Goal: Information Seeking & Learning: Learn about a topic

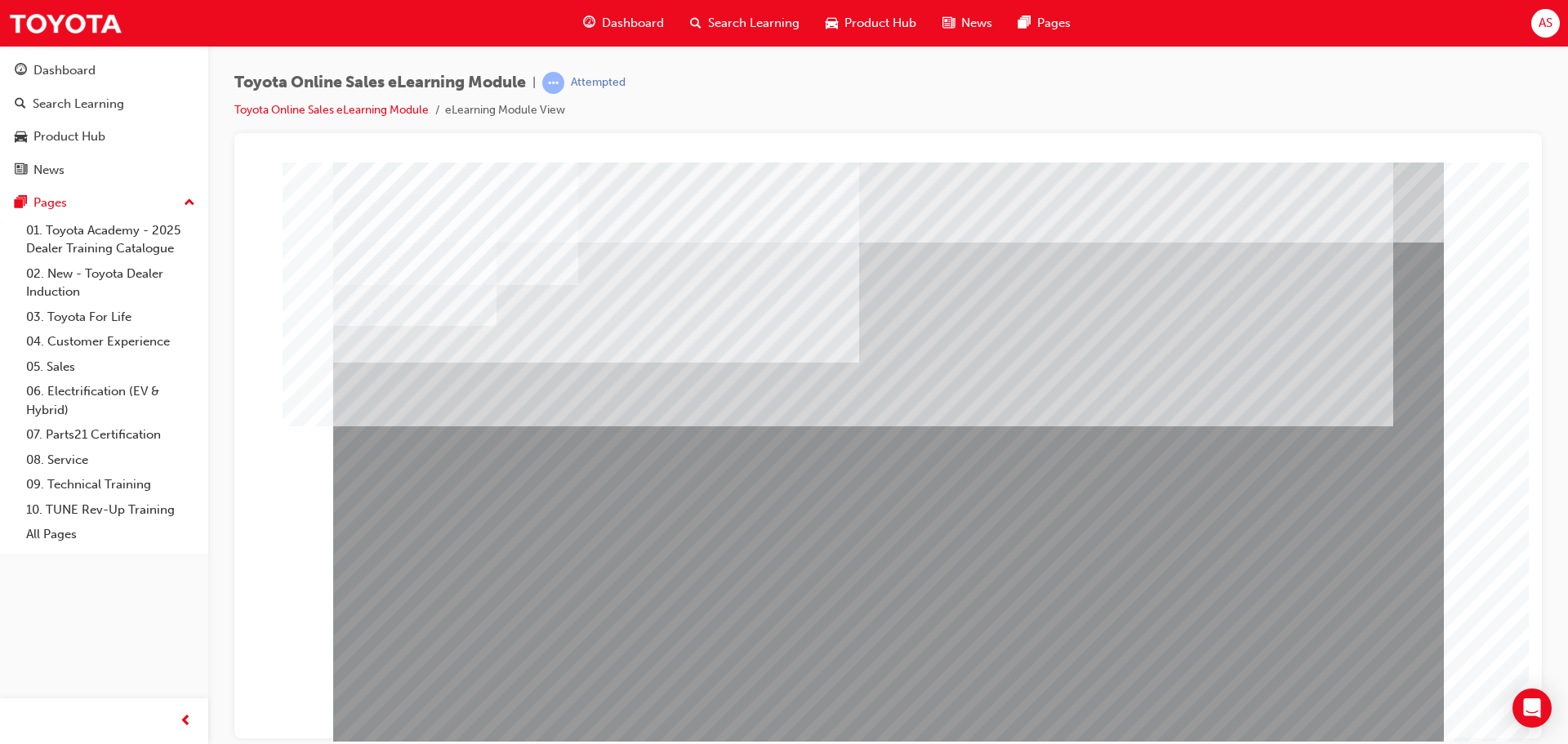
scroll to position [33, 0]
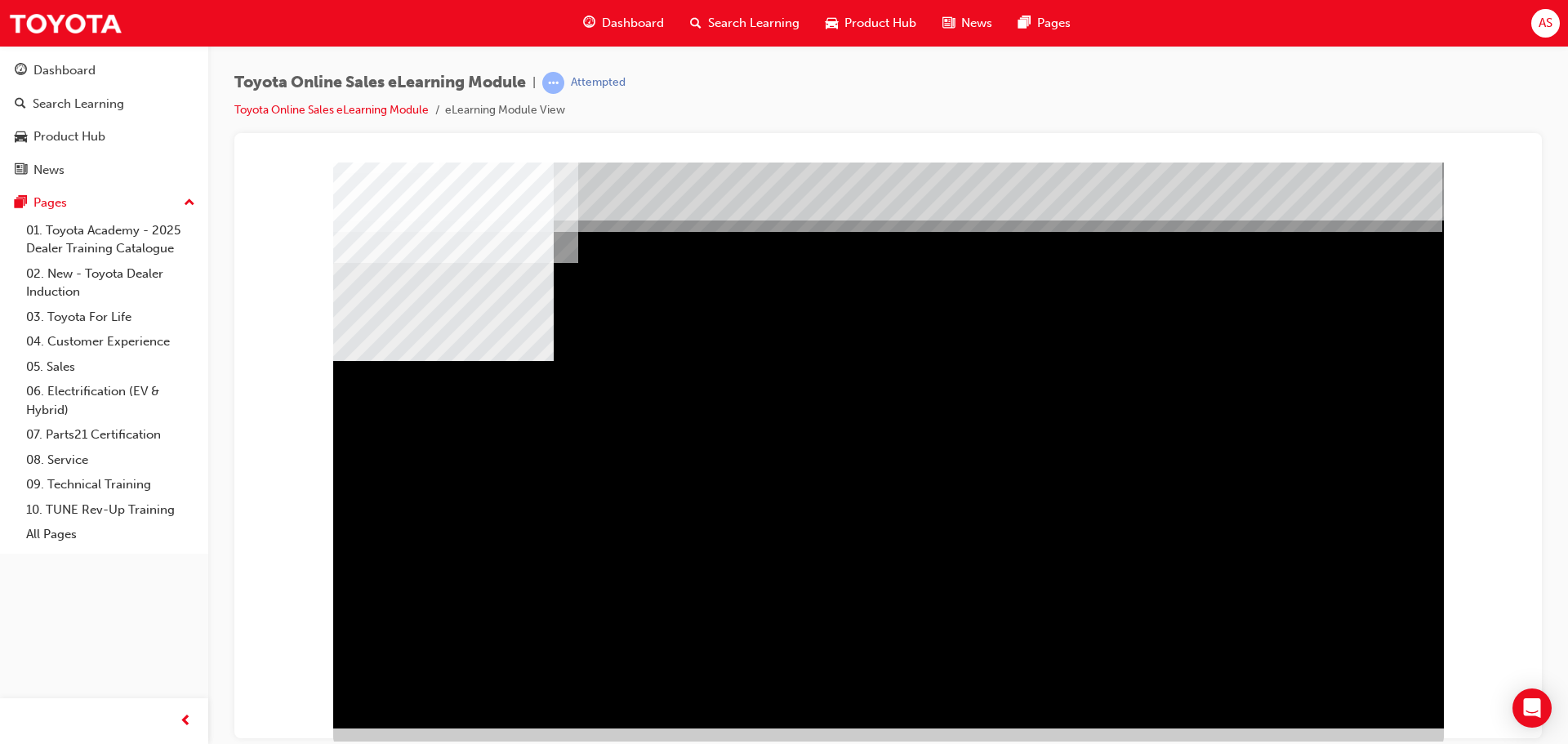
scroll to position [33, 0]
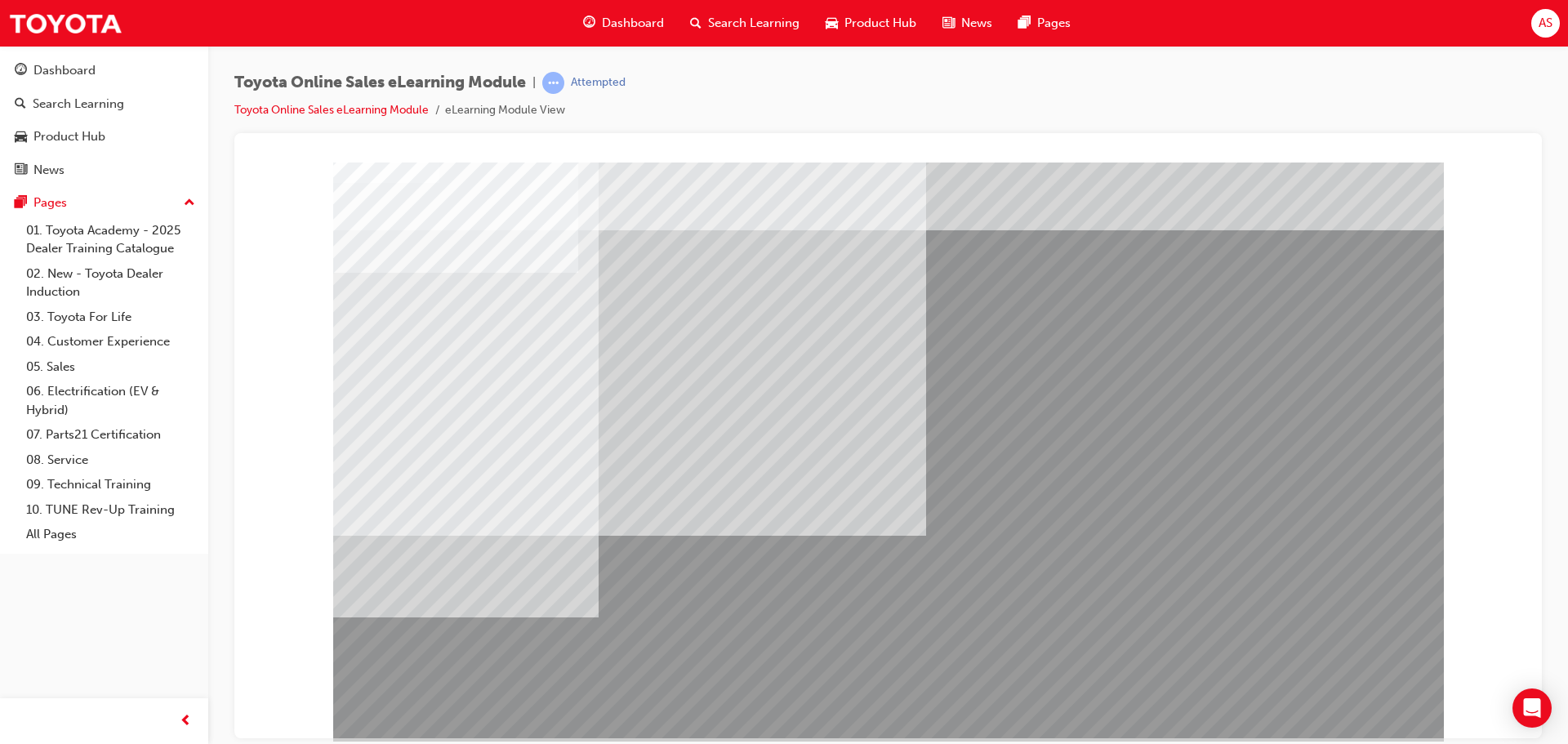
scroll to position [33, 0]
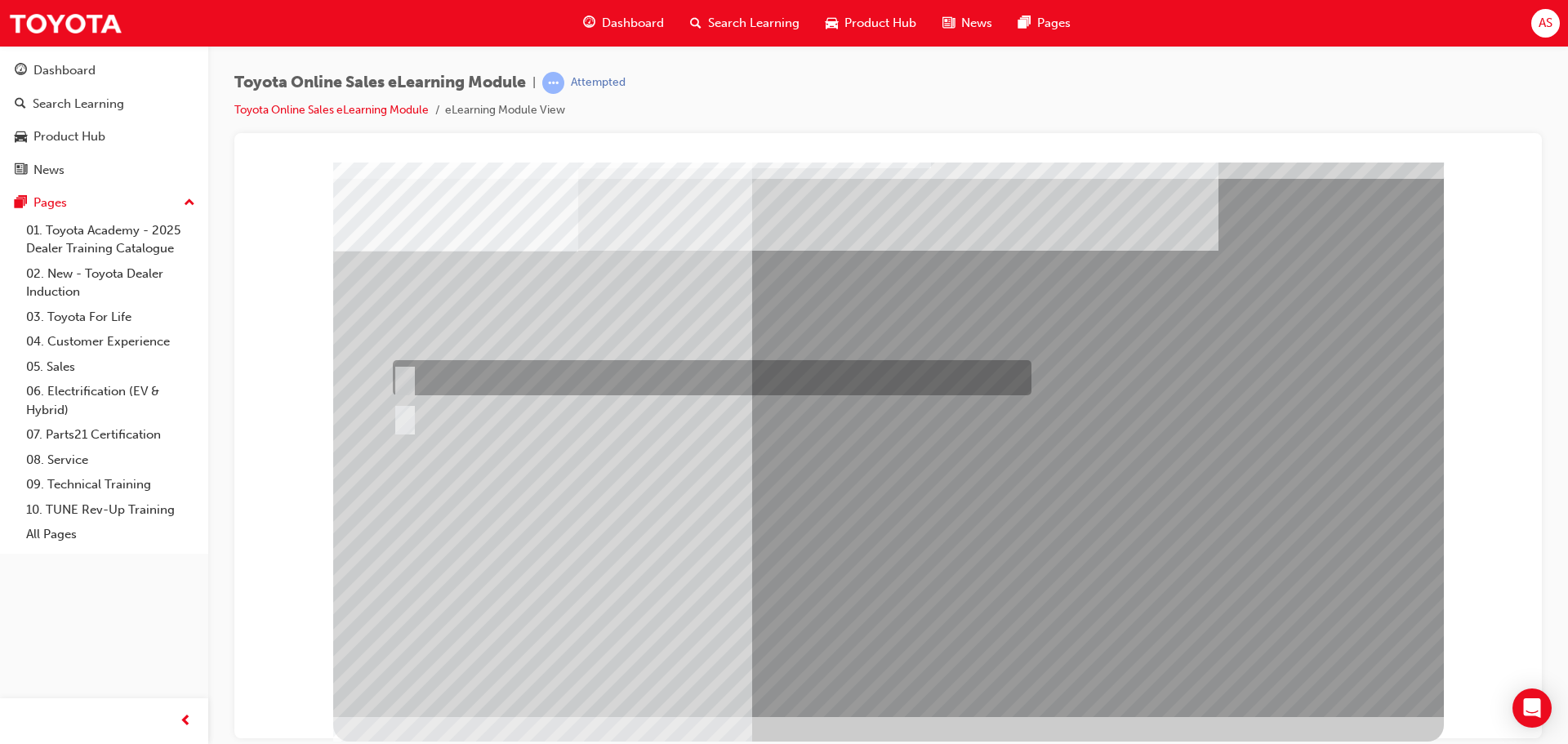
click at [644, 375] on div at bounding box center [708, 378] width 638 height 35
radio input "true"
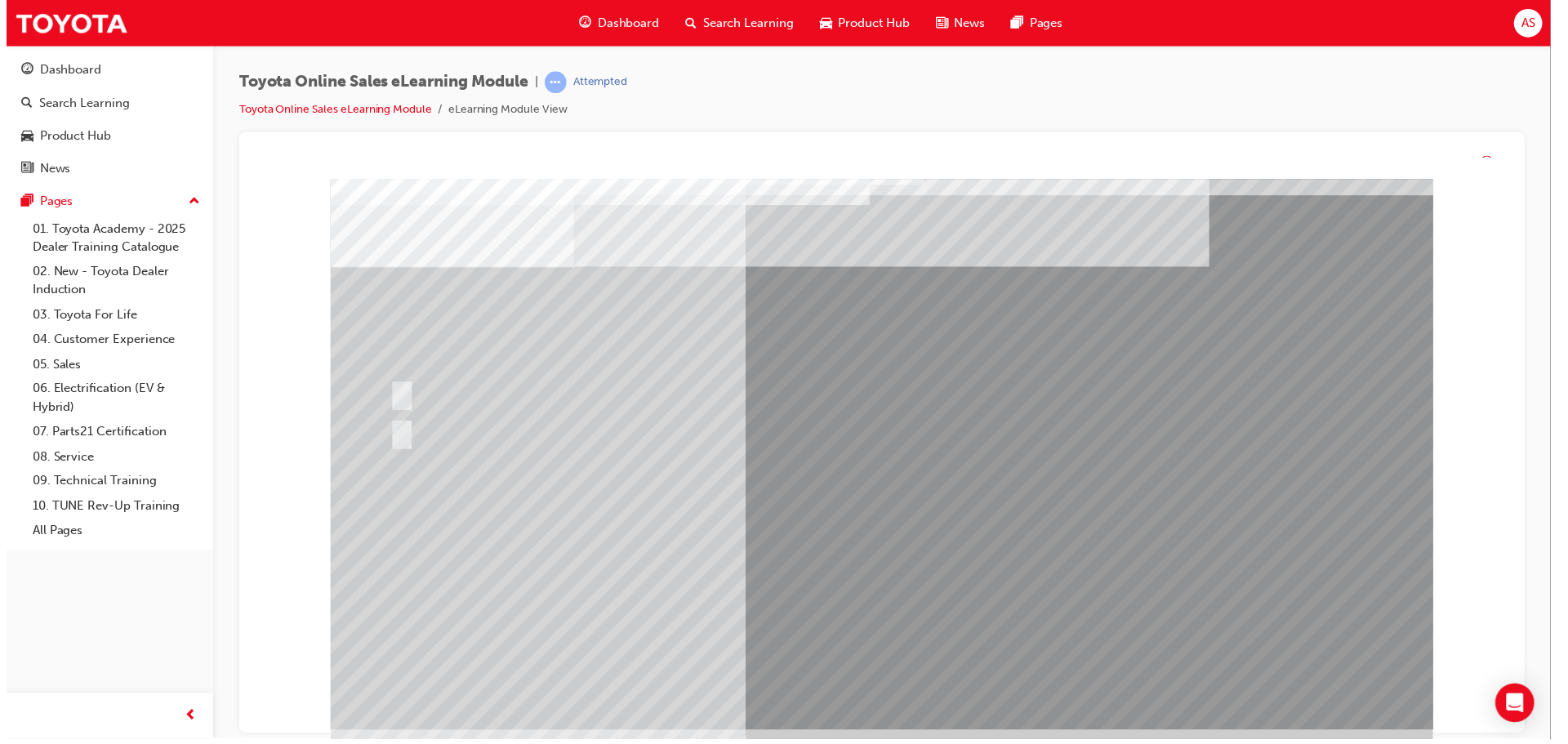
scroll to position [0, 0]
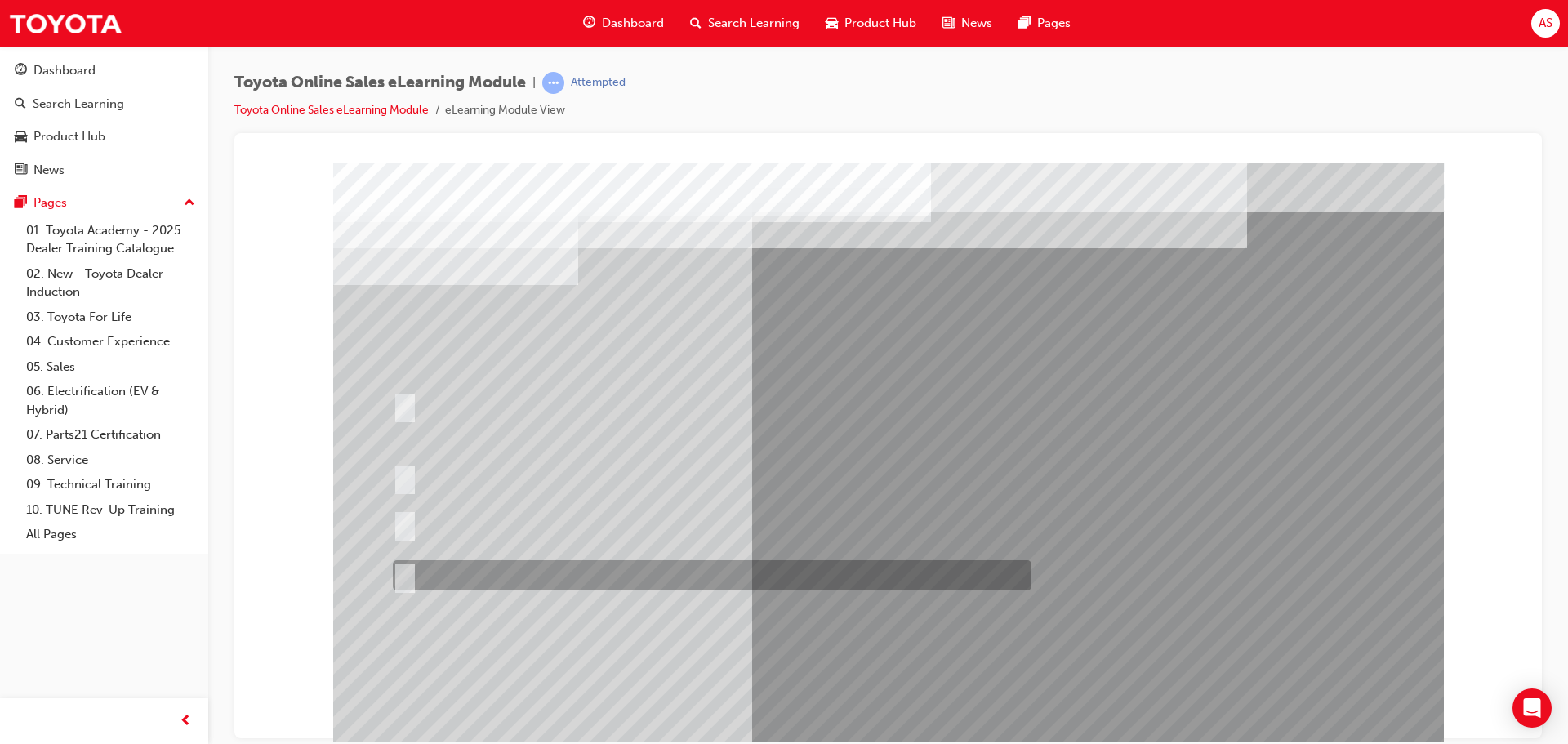
click at [609, 563] on div at bounding box center [708, 575] width 638 height 31
radio input "true"
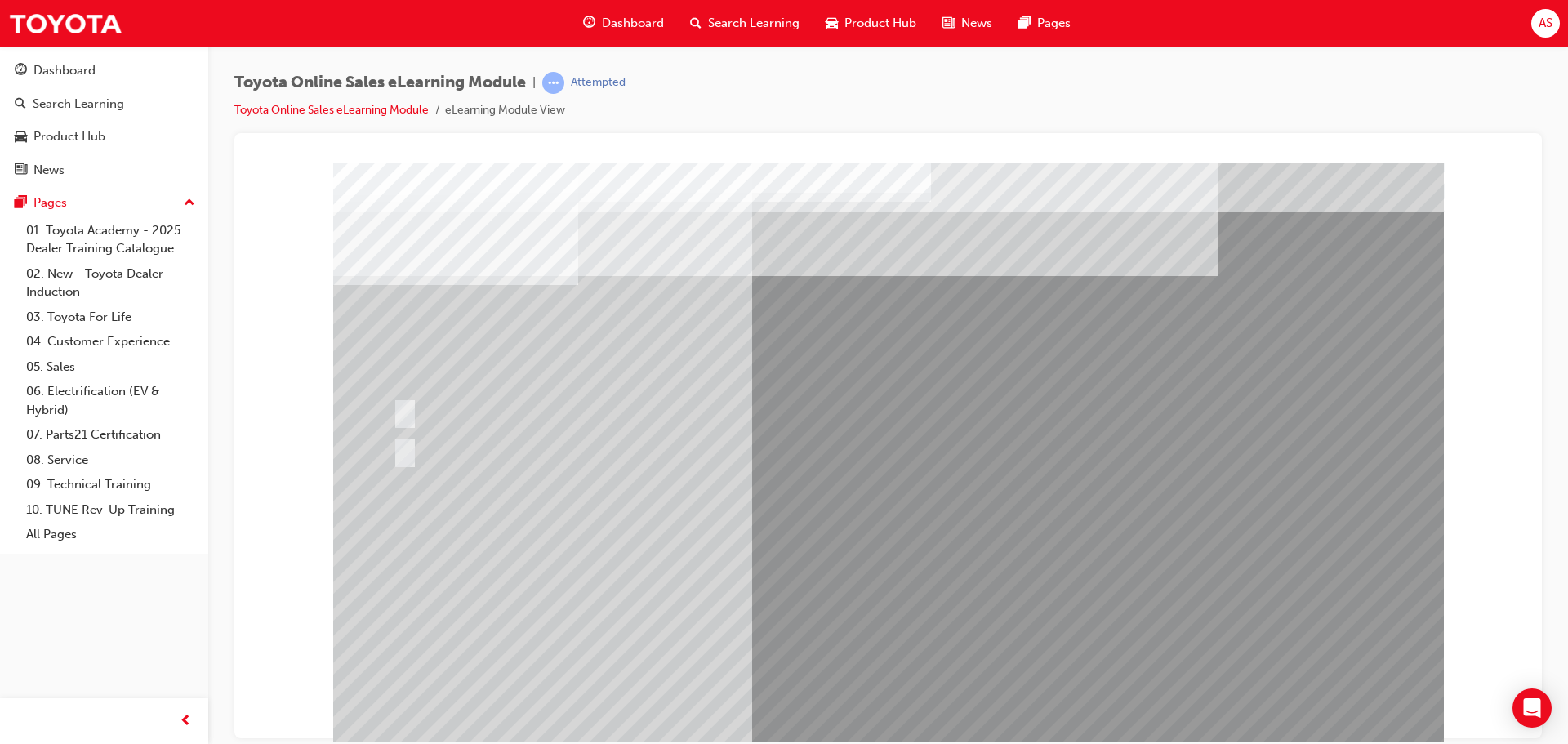
click at [635, 463] on div at bounding box center [708, 451] width 638 height 45
radio input "true"
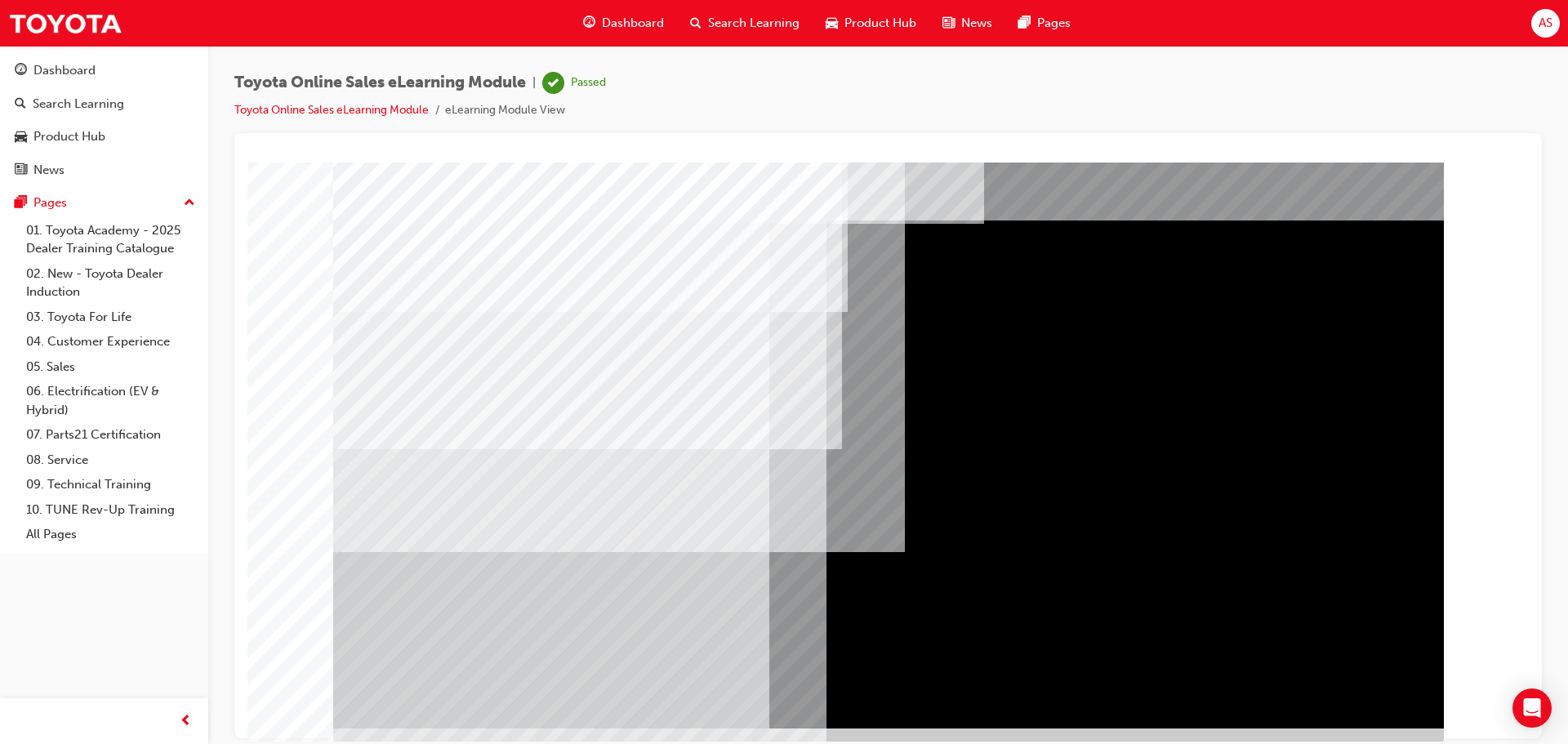
scroll to position [33, 0]
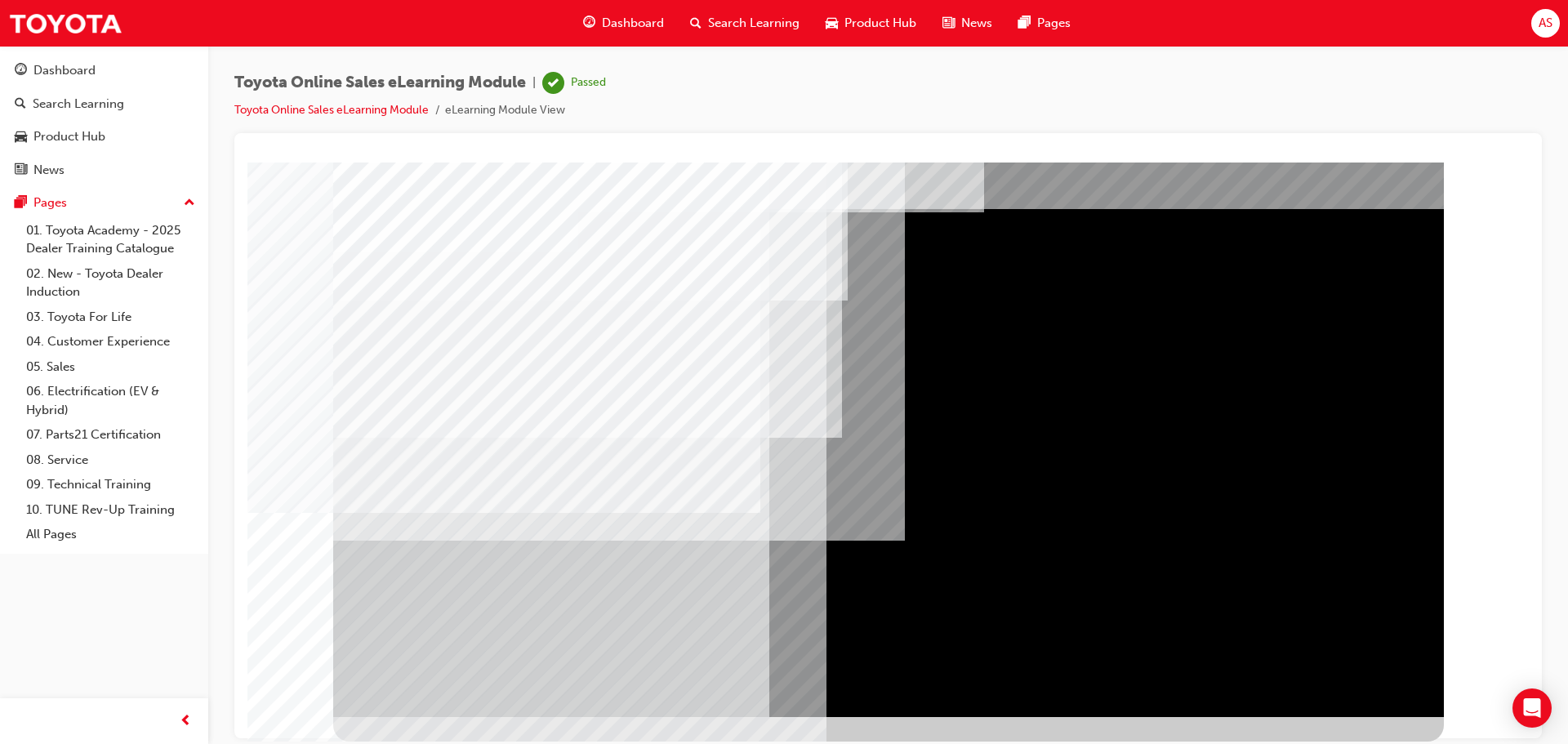
click at [879, 161] on img at bounding box center [889, 149] width 24 height 24
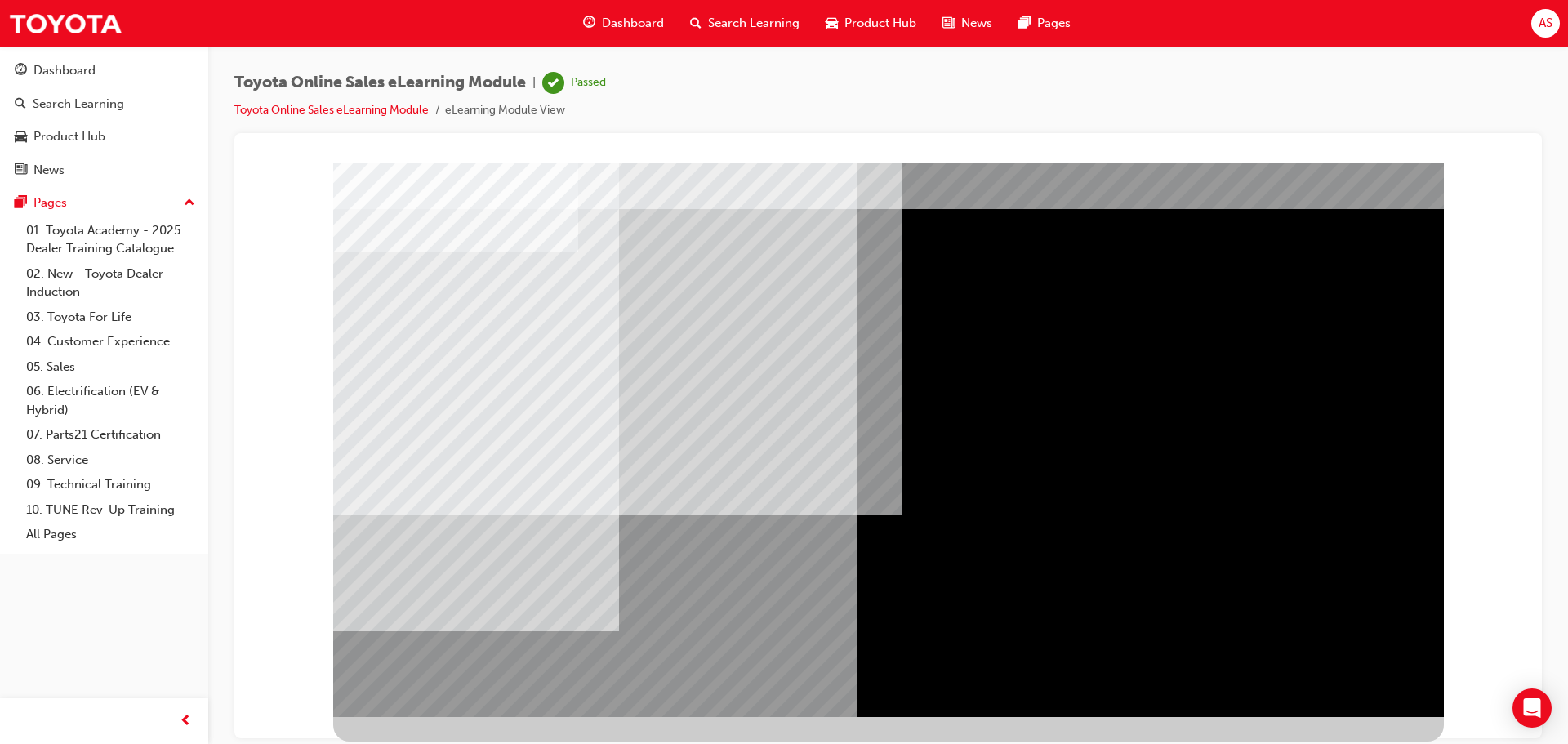
scroll to position [0, 0]
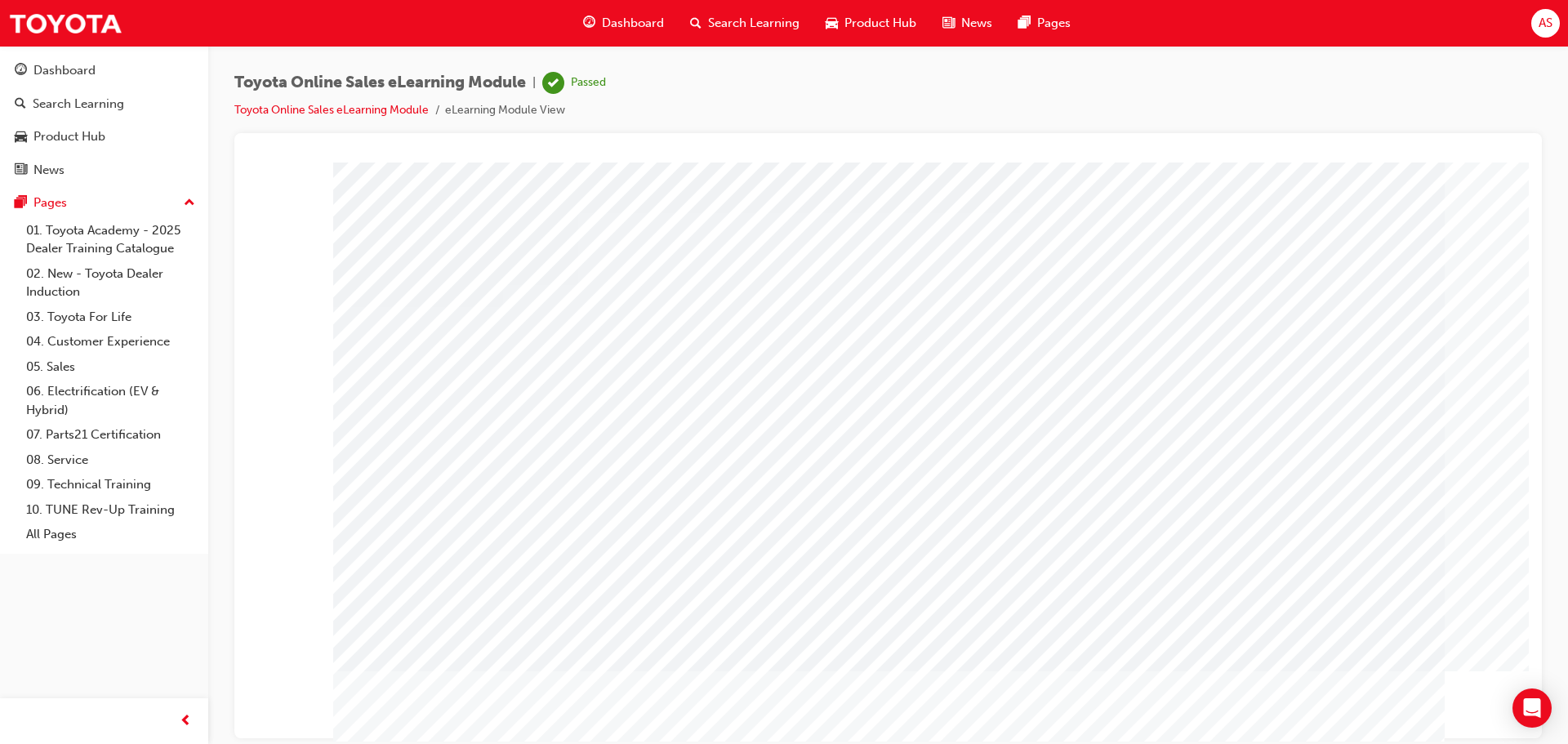
click at [645, 36] on div "Dashboard" at bounding box center [623, 23] width 107 height 33
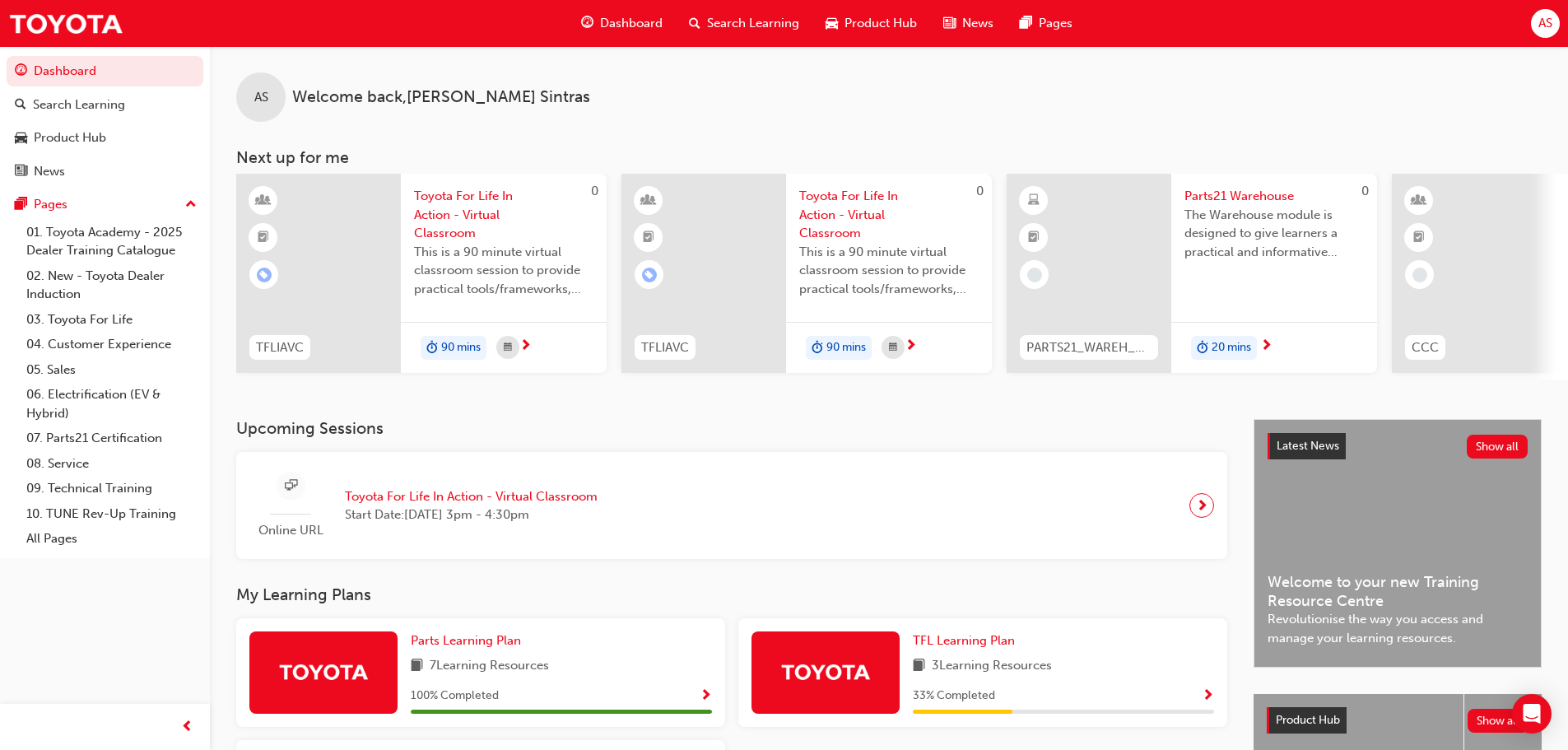
scroll to position [234, 0]
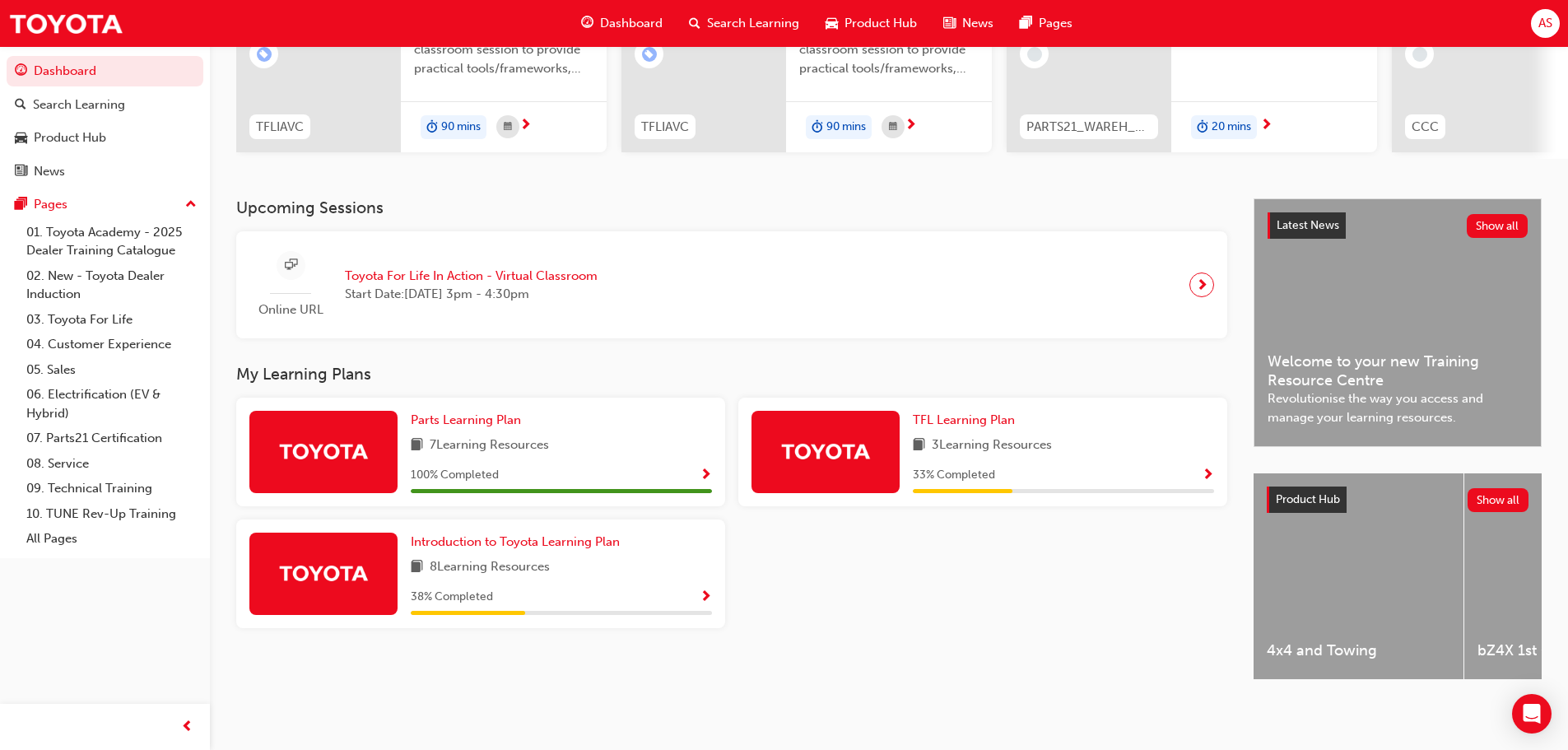
click at [710, 590] on span "Show Progress" at bounding box center [705, 598] width 12 height 15
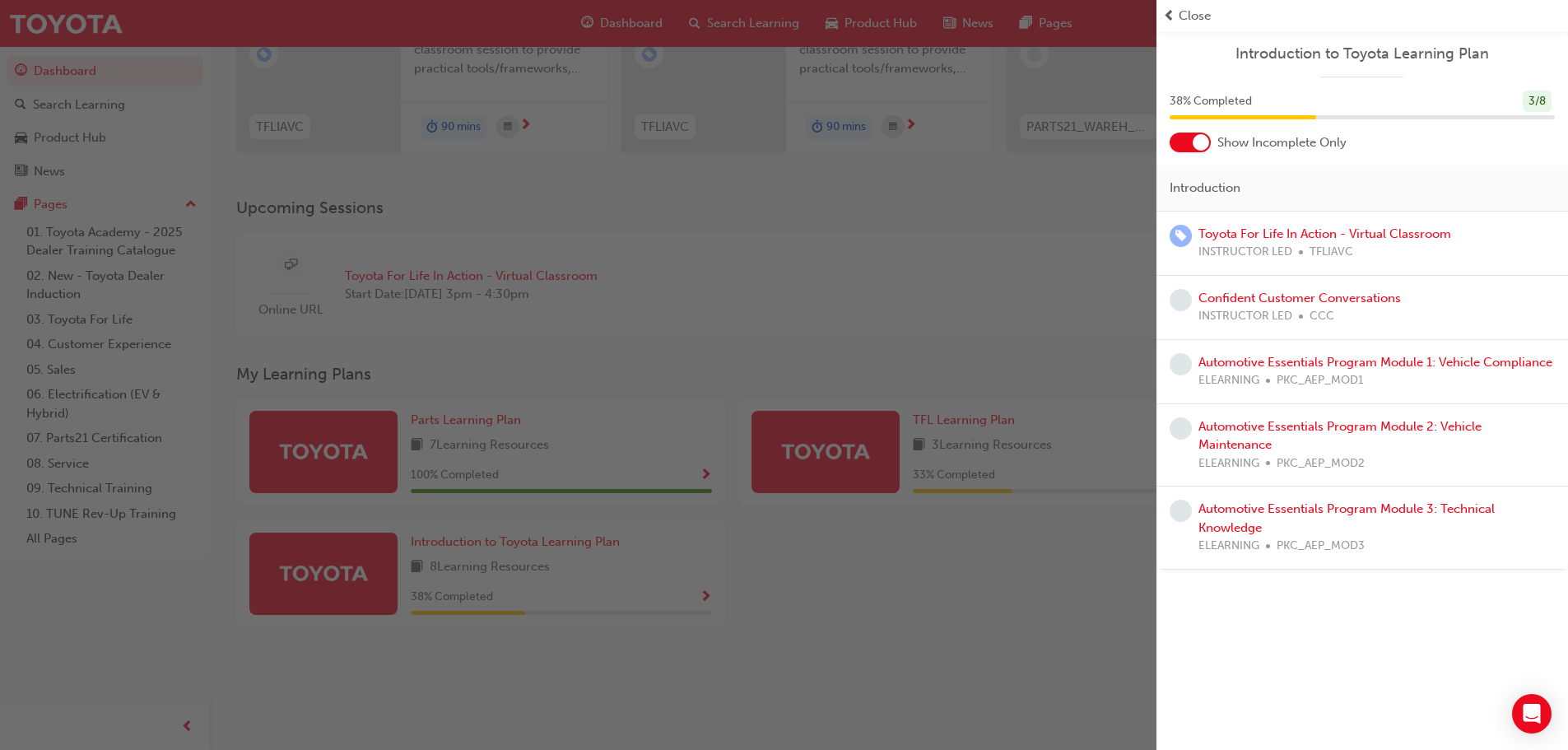
click at [1055, 293] on div "button" at bounding box center [578, 375] width 1157 height 750
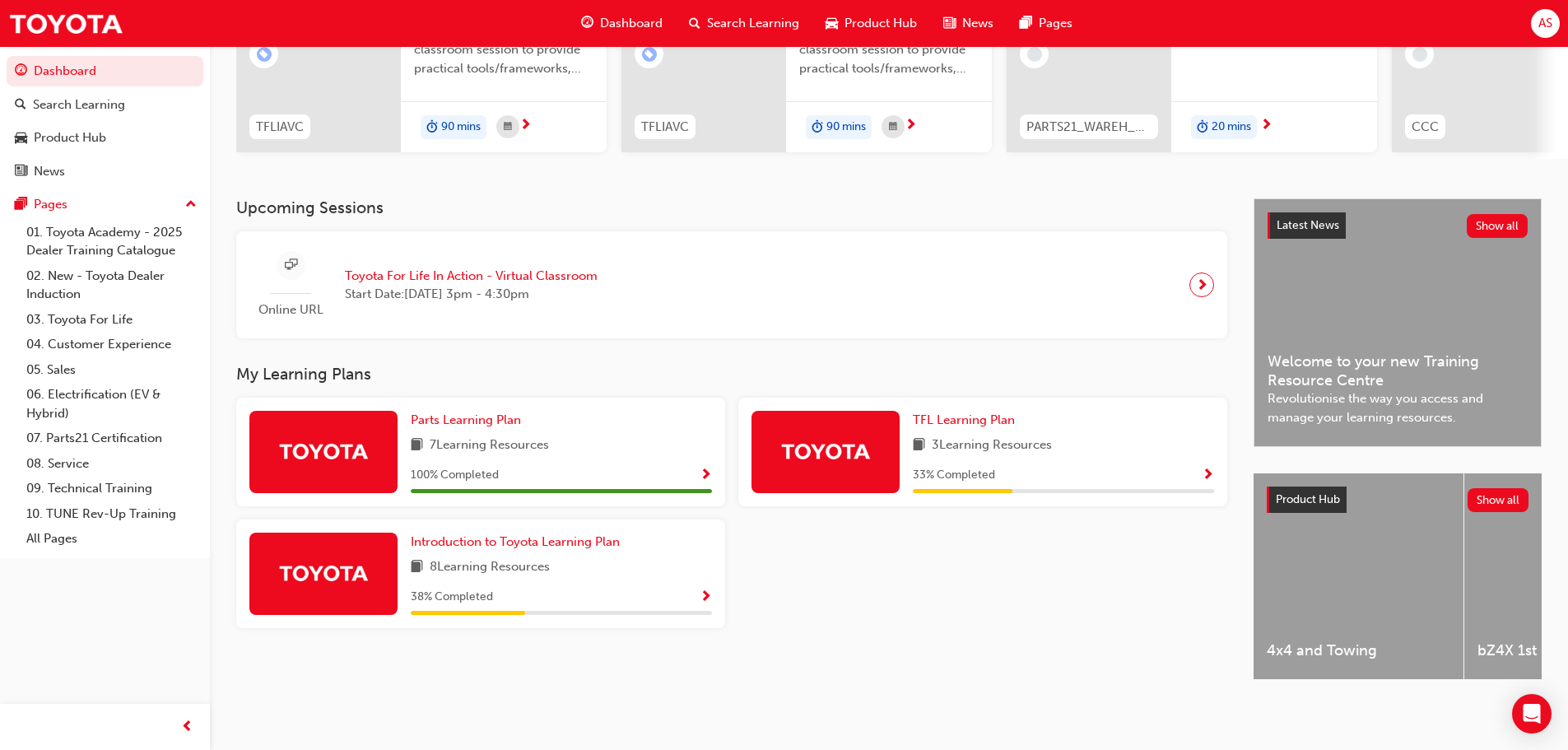
click at [1205, 469] on span "Show Progress" at bounding box center [1207, 476] width 12 height 15
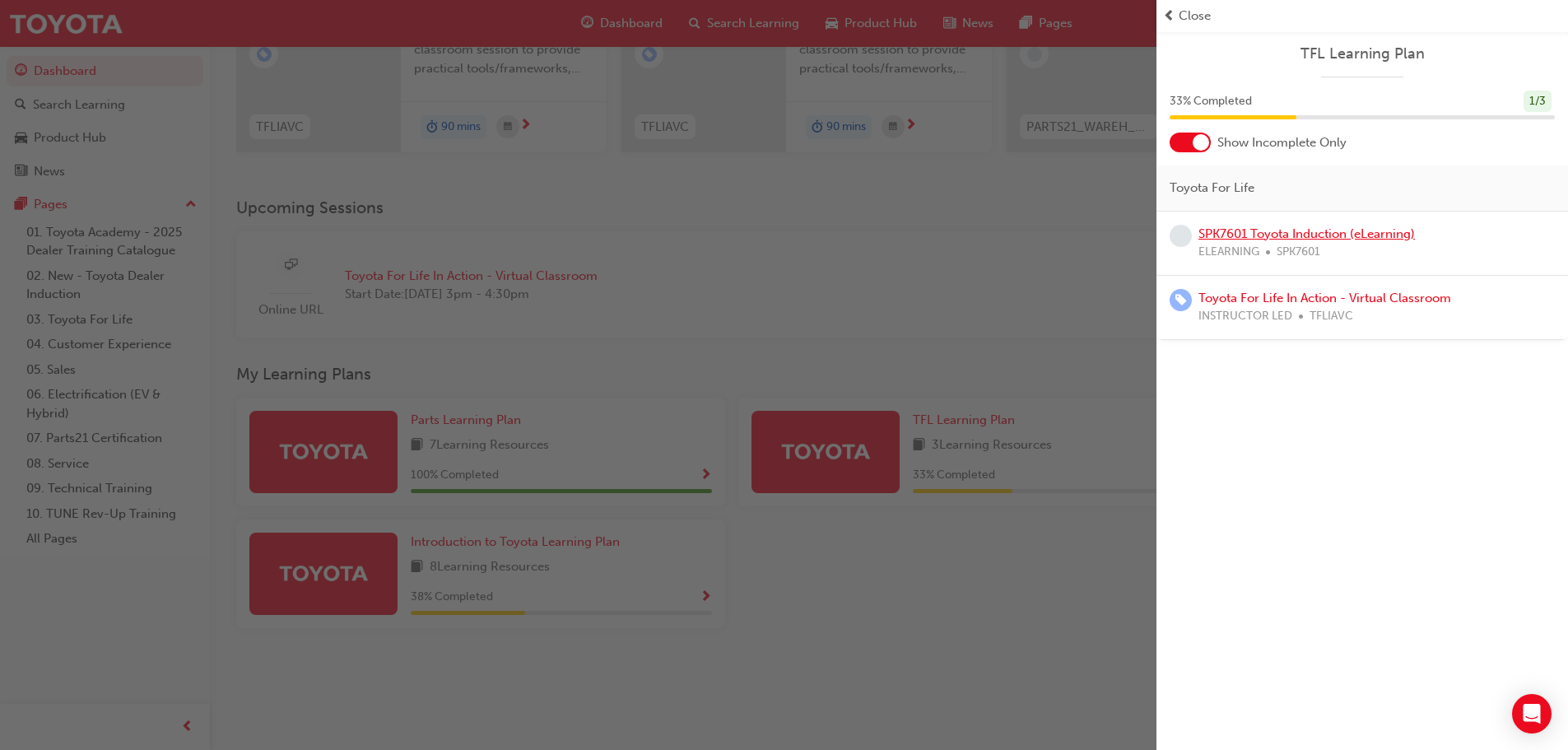
click at [1284, 232] on link "SPK7601 Toyota Induction (eLearning)" at bounding box center [1307, 234] width 217 height 15
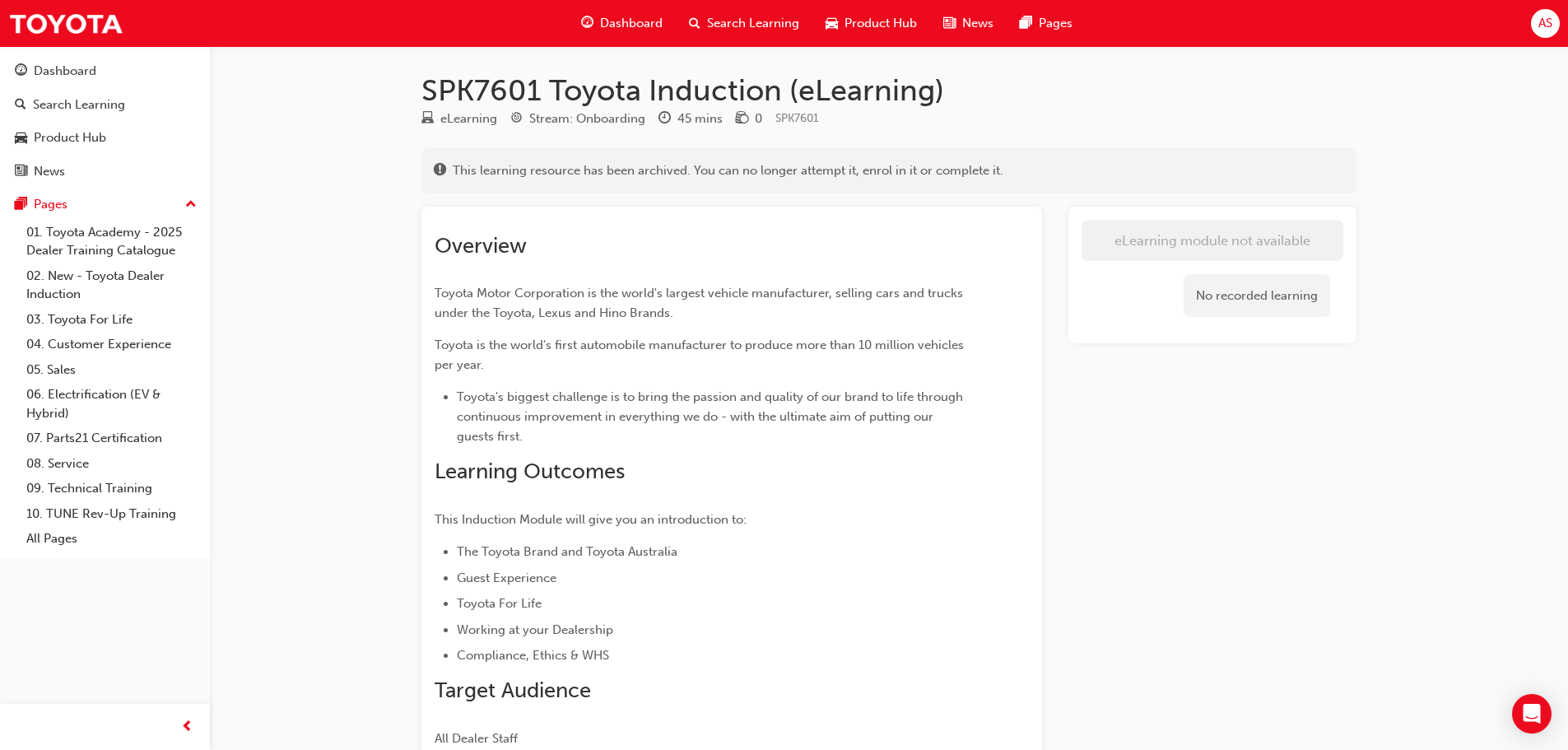
click at [620, 24] on span "Dashboard" at bounding box center [631, 23] width 63 height 19
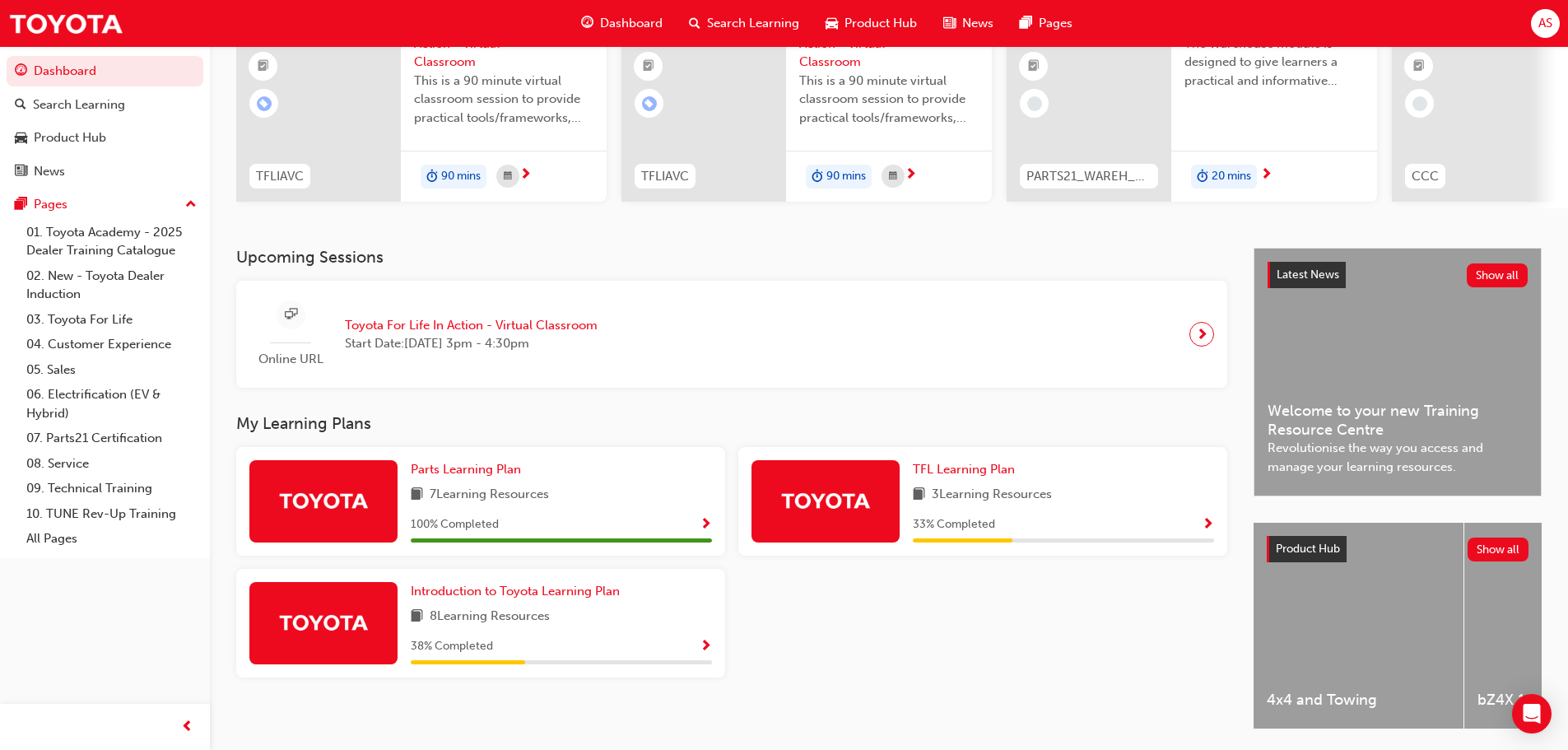
scroll to position [234, 0]
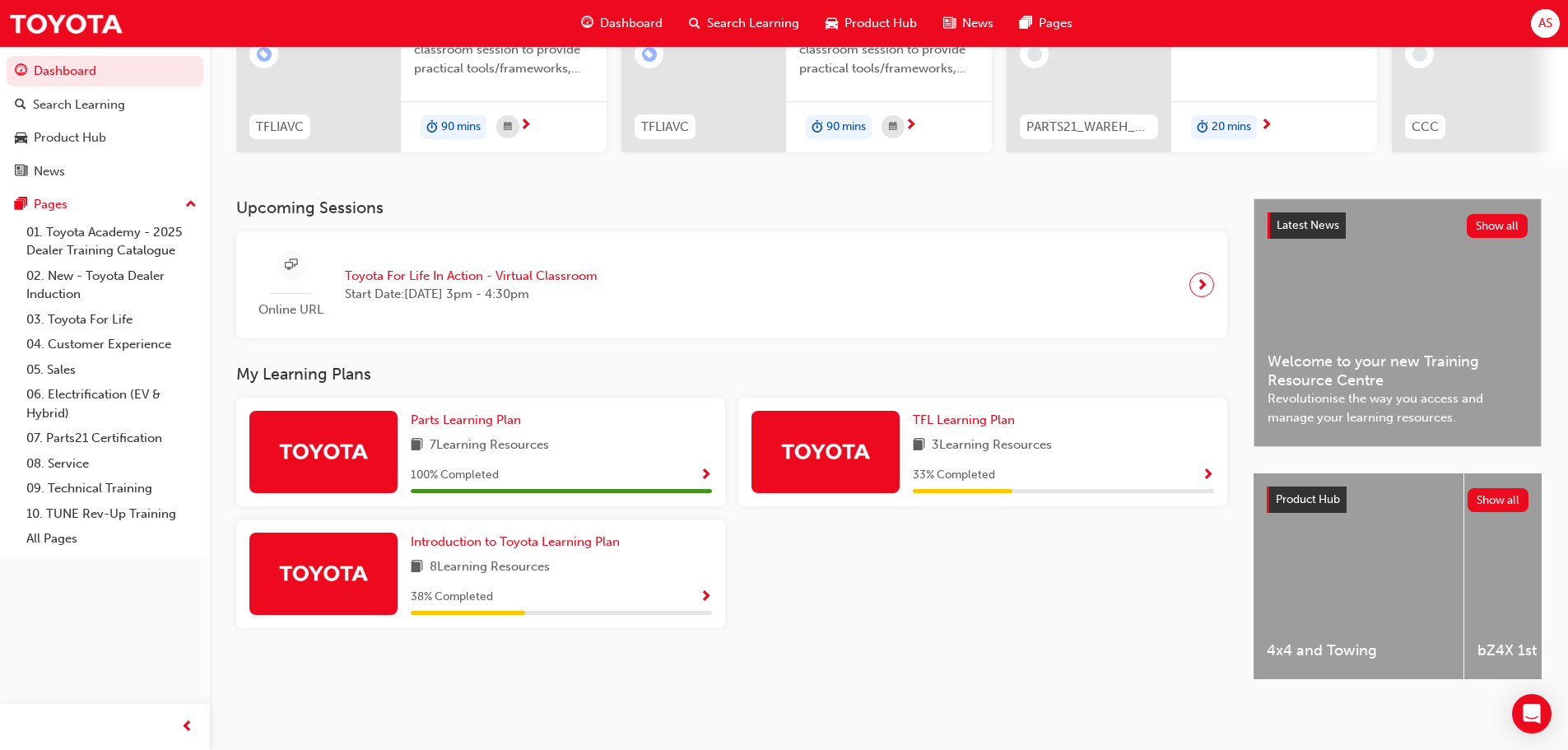
click at [705, 590] on span "Show Progress" at bounding box center [705, 598] width 12 height 15
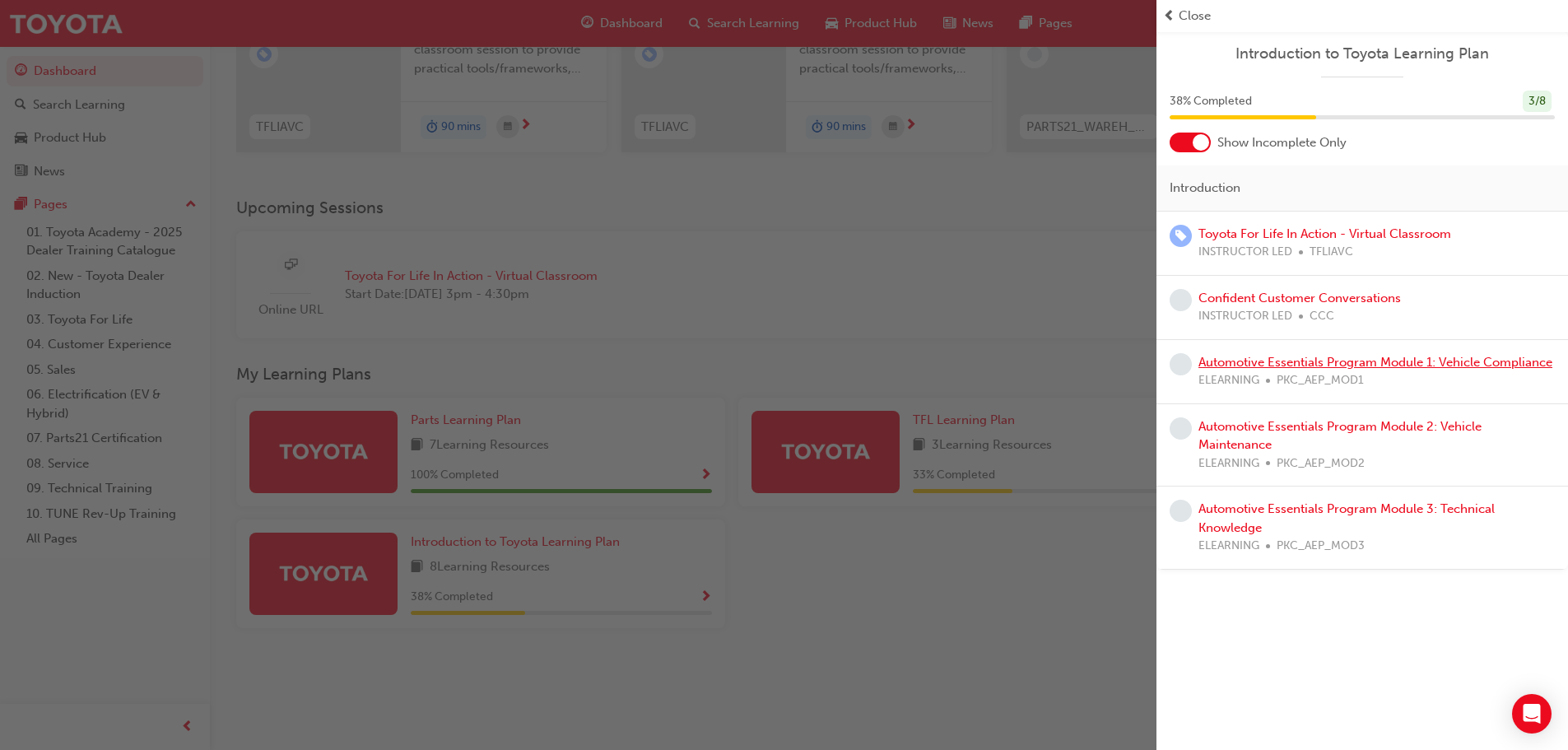
click at [1441, 362] on link "Automotive Essentials Program Module 1: Vehicle Compliance" at bounding box center [1375, 362] width 354 height 15
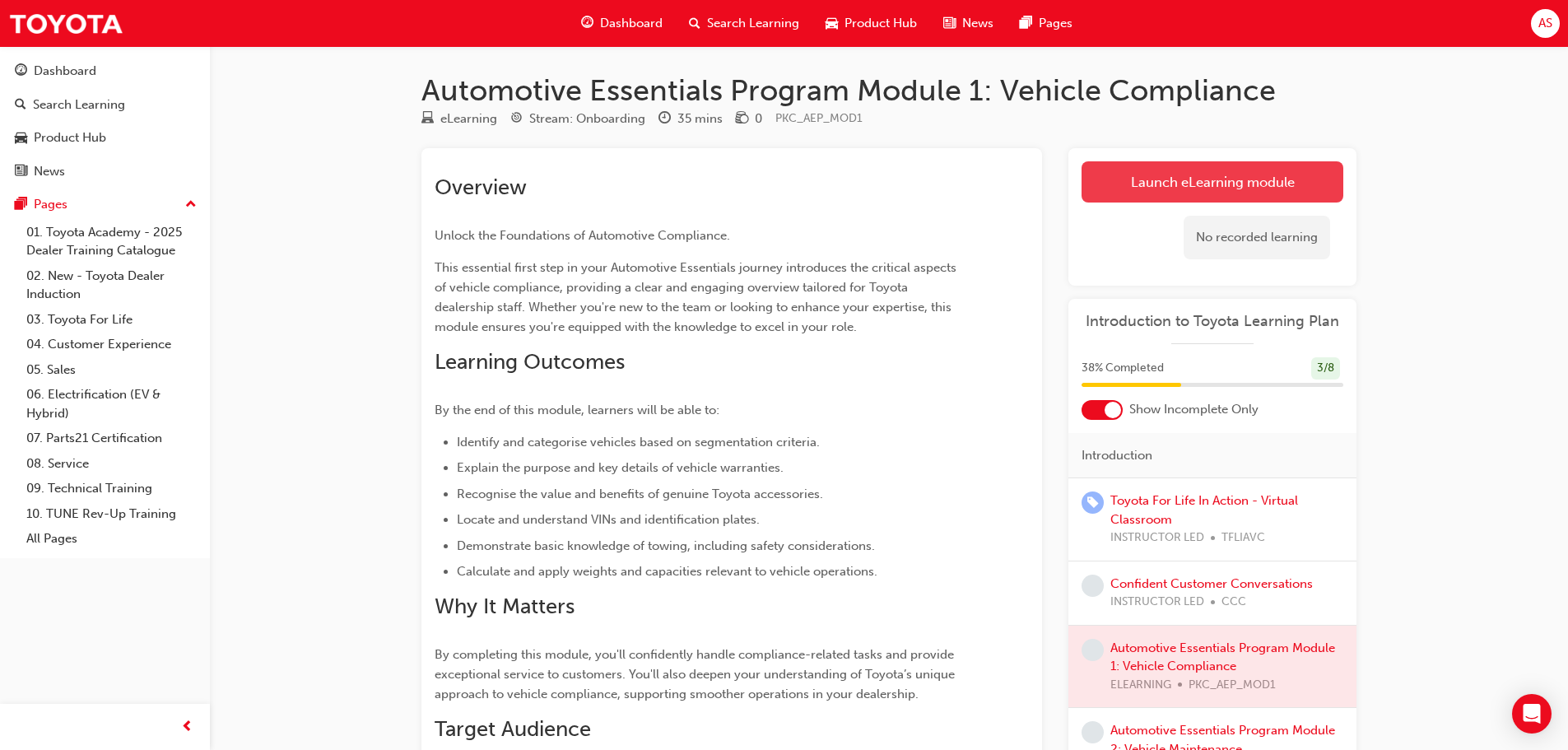
click at [1225, 176] on link "Launch eLearning module" at bounding box center [1213, 182] width 262 height 41
